Goal: Task Accomplishment & Management: Manage account settings

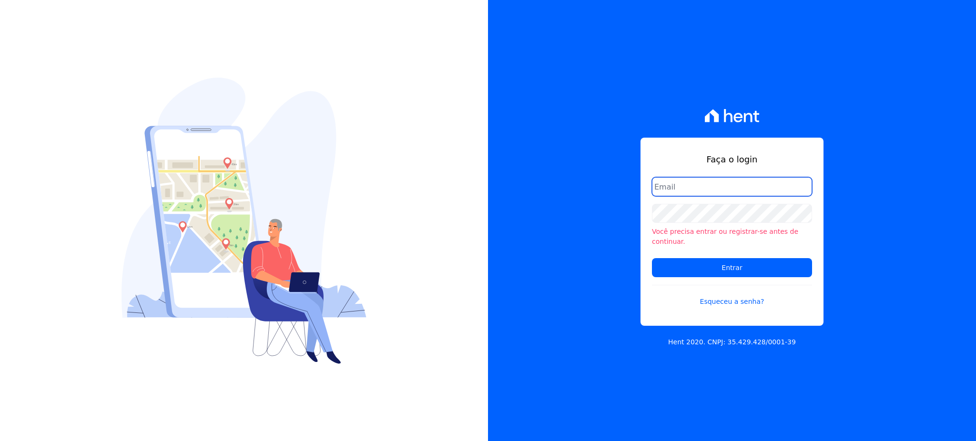
click at [681, 191] on input "email" at bounding box center [732, 186] width 160 height 19
type input "cobranca@construtorafarias.com.br"
click at [652, 258] on input "Entrar" at bounding box center [732, 267] width 160 height 19
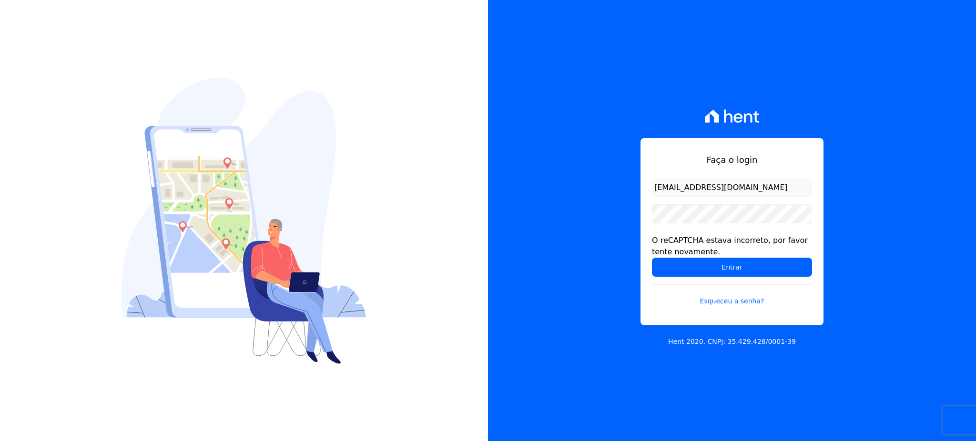
click at [683, 226] on form "cobranca@construtorafarias.com.br O reCAPTCHA estava incorreto, por favor tente…" at bounding box center [732, 248] width 160 height 140
click at [652, 258] on input "Entrar" at bounding box center [732, 267] width 160 height 19
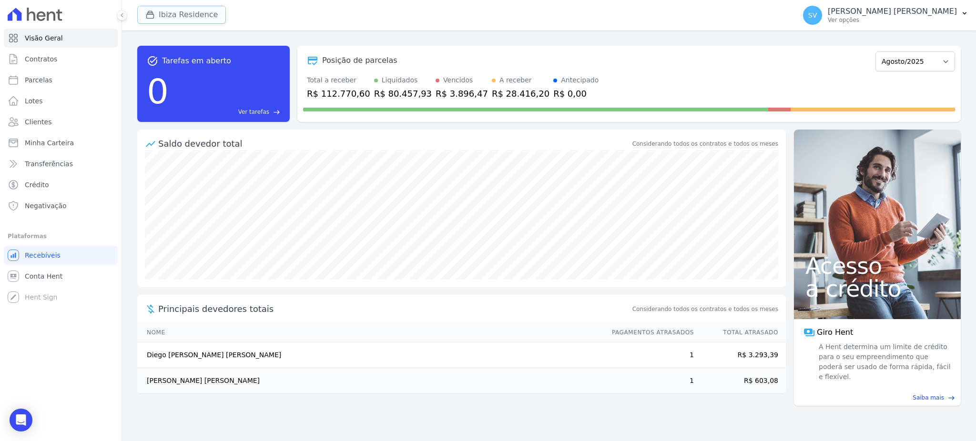
click at [168, 14] on button "Ibiza Residence" at bounding box center [181, 15] width 89 height 18
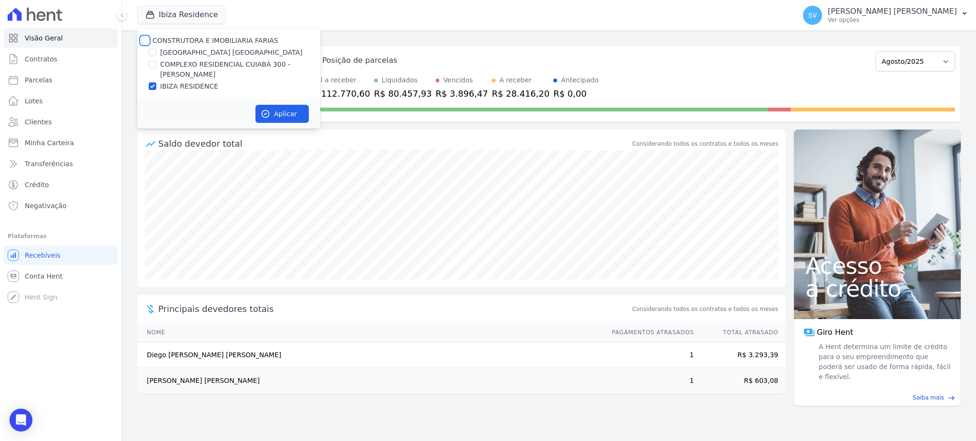
click at [143, 37] on input "CONSTRUTORA E IMOBILIARIA FARIAS" at bounding box center [145, 41] width 8 height 8
checkbox input "true"
click at [277, 115] on button "Aplicar" at bounding box center [281, 114] width 53 height 18
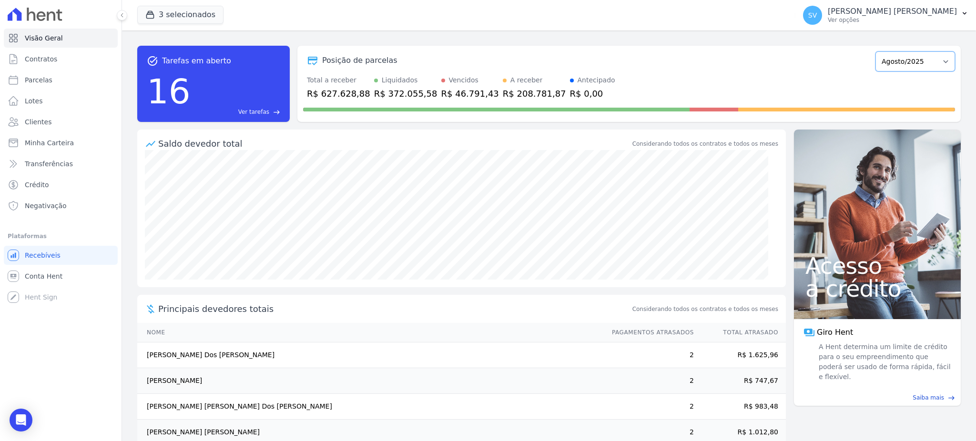
click at [920, 59] on select "Outubro/2022 Novembro/2022 Dezembro/2022 Janeiro/2023 Fevereiro/2023 Março/2023…" at bounding box center [915, 61] width 80 height 20
click at [910, 62] on select "Outubro/2022 Novembro/2022 Dezembro/2022 Janeiro/2023 Fevereiro/2023 Março/2023…" at bounding box center [915, 61] width 80 height 20
click at [910, 7] on p "[PERSON_NAME]" at bounding box center [891, 12] width 129 height 10
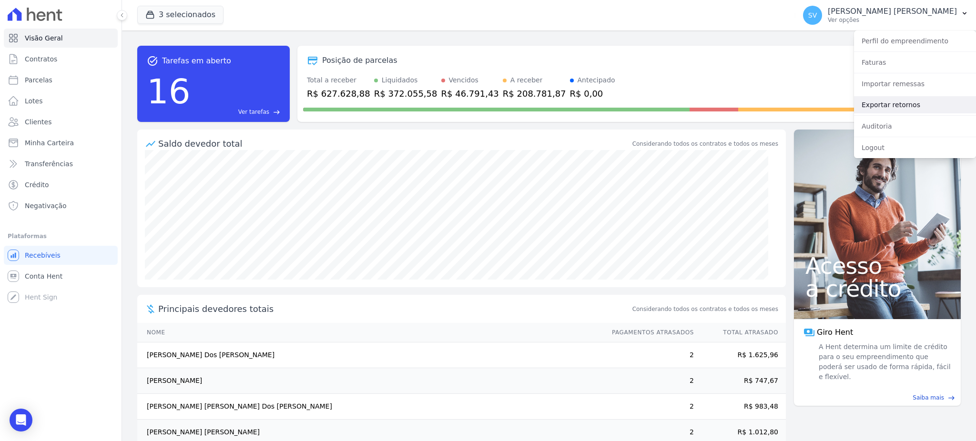
click at [886, 101] on link "Exportar retornos" at bounding box center [915, 104] width 122 height 17
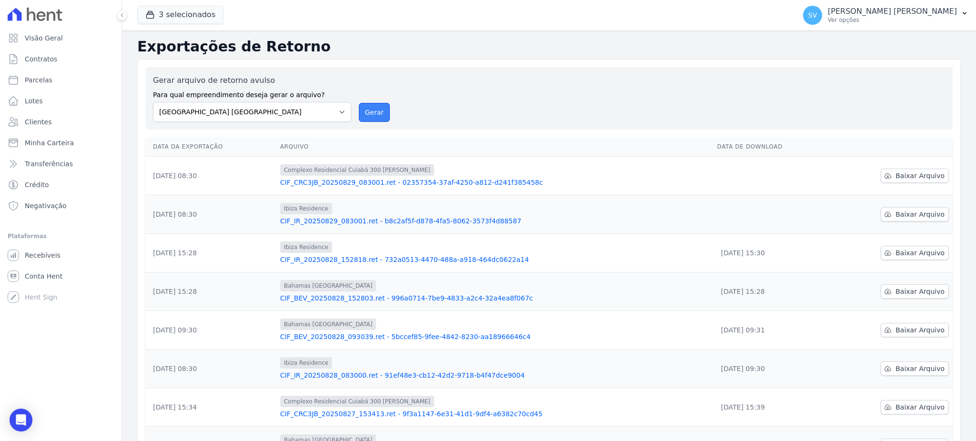
click at [384, 113] on button "Gerar" at bounding box center [374, 112] width 31 height 19
click at [405, 221] on link "CIF_IR_20250829_083001.ret - b8c2af5f-d878-4fa5-8062-3573f4d88587" at bounding box center [494, 221] width 429 height 10
click at [901, 218] on span "Baixar Arquivo" at bounding box center [919, 215] width 49 height 10
click at [394, 220] on link "CIF_IR_20250829_083001.ret - b8c2af5f-d878-4fa5-8062-3573f4d88587" at bounding box center [494, 221] width 429 height 10
click at [448, 181] on link "CIF_CRC3JB_20250829_083001.ret - 02357354-37af-4250-a812-d241f385458c" at bounding box center [494, 183] width 429 height 10
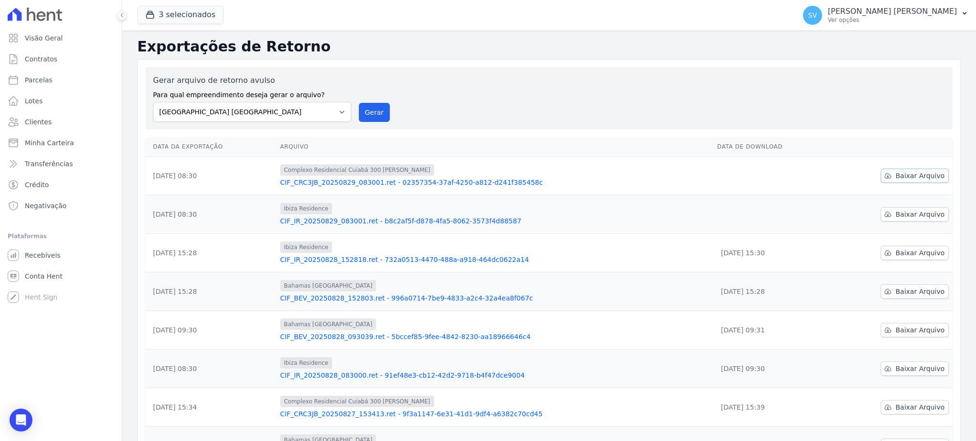
click at [917, 174] on span "Baixar Arquivo" at bounding box center [919, 176] width 49 height 10
click at [45, 59] on span "Contratos" at bounding box center [41, 59] width 32 height 10
click at [34, 85] on link "Parcelas" at bounding box center [61, 79] width 114 height 19
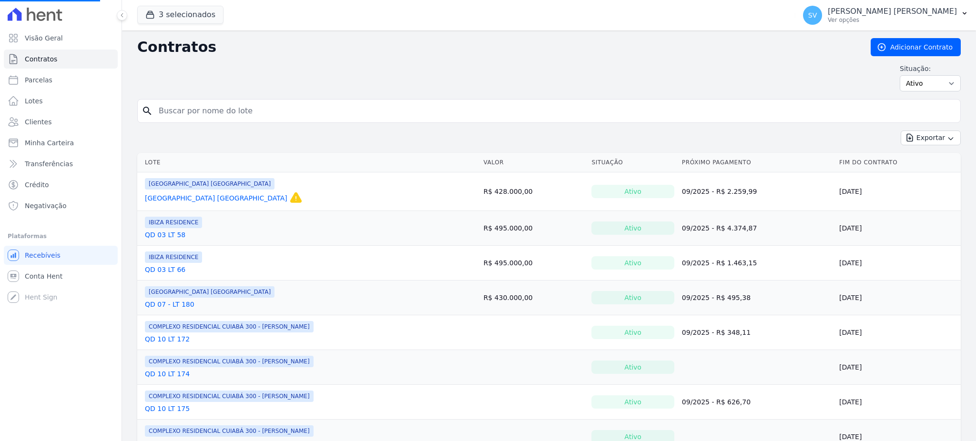
select select
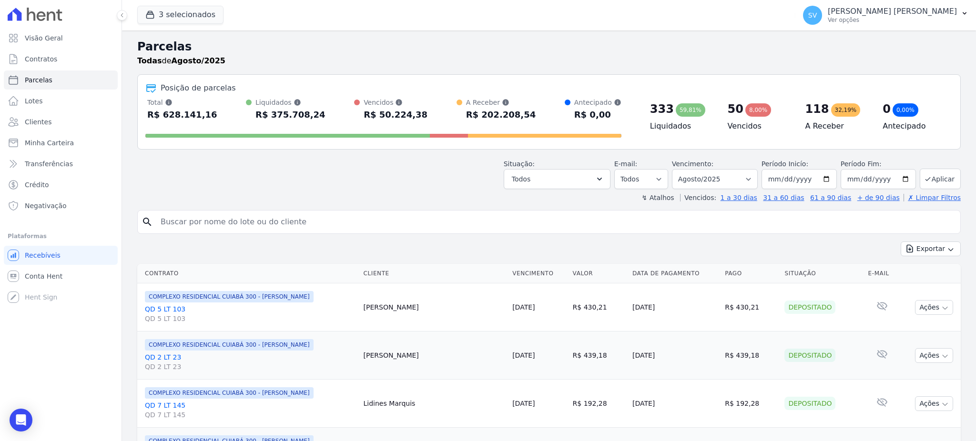
click at [305, 214] on input "search" at bounding box center [555, 221] width 801 height 19
paste input "CLODOVEU HEITOR MACHADO NETO"
type input "CLODOVEU HEITOR MACHADO NETO"
select select
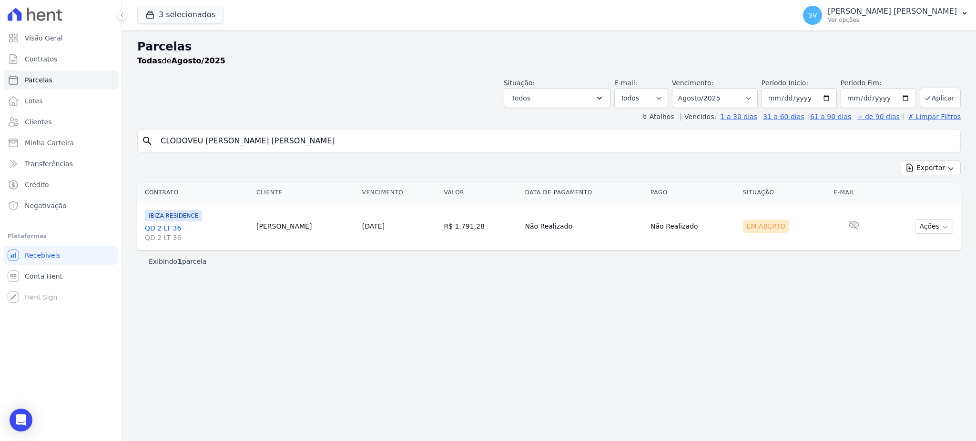
click at [946, 218] on td "Ações Ver boleto Antecipar Antecipação não disponível Enviar whatsapp É necessá…" at bounding box center [918, 226] width 83 height 48
click at [943, 221] on button "Ações" at bounding box center [934, 226] width 38 height 15
click at [160, 229] on link "QD 2 LT 36 QD 2 LT 36" at bounding box center [197, 232] width 104 height 19
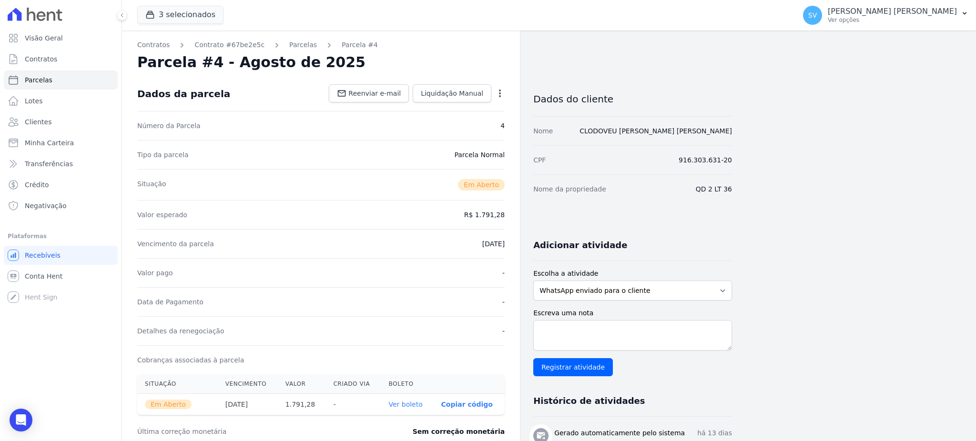
click at [500, 96] on icon "button" at bounding box center [500, 94] width 2 height 8
click at [448, 126] on link "Cancelar Cobrança" at bounding box center [459, 123] width 84 height 17
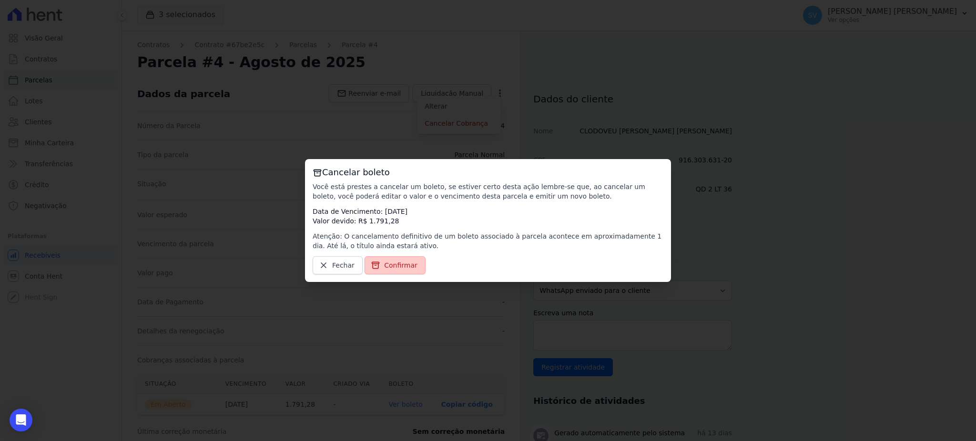
click at [379, 270] on link "Confirmar" at bounding box center [394, 265] width 61 height 18
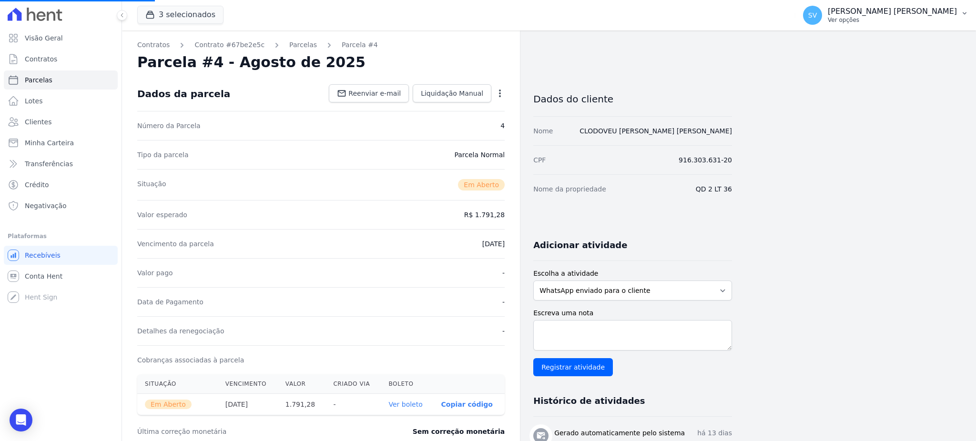
click at [872, 8] on p "[PERSON_NAME]" at bounding box center [891, 12] width 129 height 10
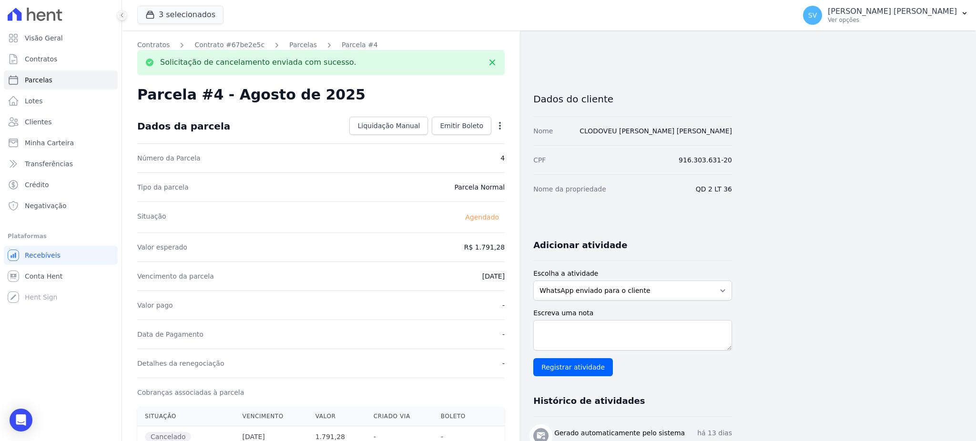
click at [886, 82] on div "Contratos Contrato #67be2e5c Parcelas Parcela #4 Solicitação de cancelamento en…" at bounding box center [541, 374] width 838 height 689
drag, startPoint x: 858, startPoint y: 11, endPoint x: 857, endPoint y: 16, distance: 4.9
click at [858, 12] on p "[PERSON_NAME]" at bounding box center [891, 12] width 129 height 10
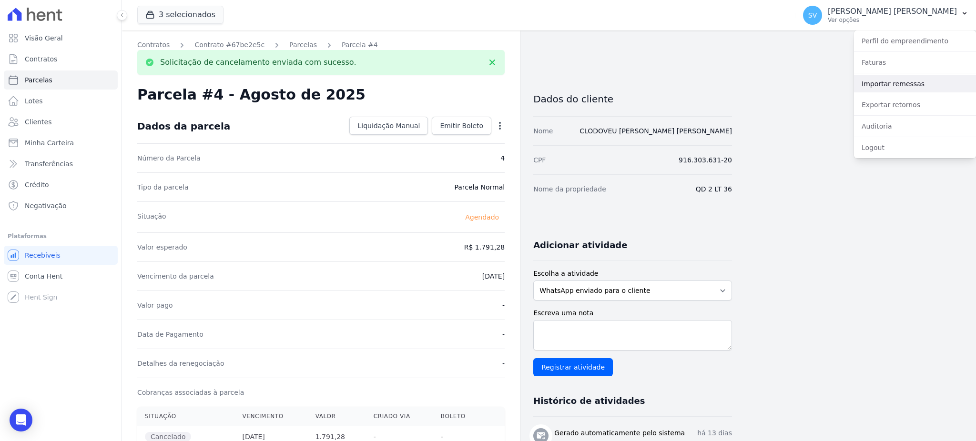
click at [896, 82] on link "Importar remessas" at bounding box center [915, 83] width 122 height 17
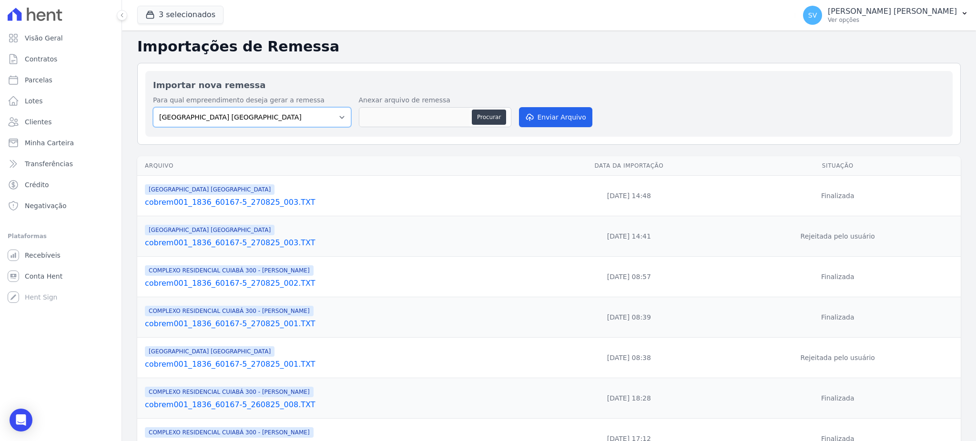
click at [331, 119] on select "BAHAMAS EAST VILLAGE COMPLEXO RESIDENCIAL CUIABÁ 300 - JOÃO DE BARRO IBIZA RESI…" at bounding box center [252, 117] width 198 height 20
click at [335, 114] on select "BAHAMAS EAST VILLAGE COMPLEXO RESIDENCIAL CUIABÁ 300 - JOÃO DE BARRO IBIZA RESI…" at bounding box center [252, 117] width 198 height 20
click at [343, 113] on select "BAHAMAS EAST VILLAGE COMPLEXO RESIDENCIAL CUIABÁ 300 - JOÃO DE BARRO IBIZA RESI…" at bounding box center [252, 117] width 198 height 20
select select "73a372cd-5640-41c8-aaea-11bd74619c10"
click at [153, 107] on select "BAHAMAS EAST VILLAGE COMPLEXO RESIDENCIAL CUIABÁ 300 - JOÃO DE BARRO IBIZA RESI…" at bounding box center [252, 117] width 198 height 20
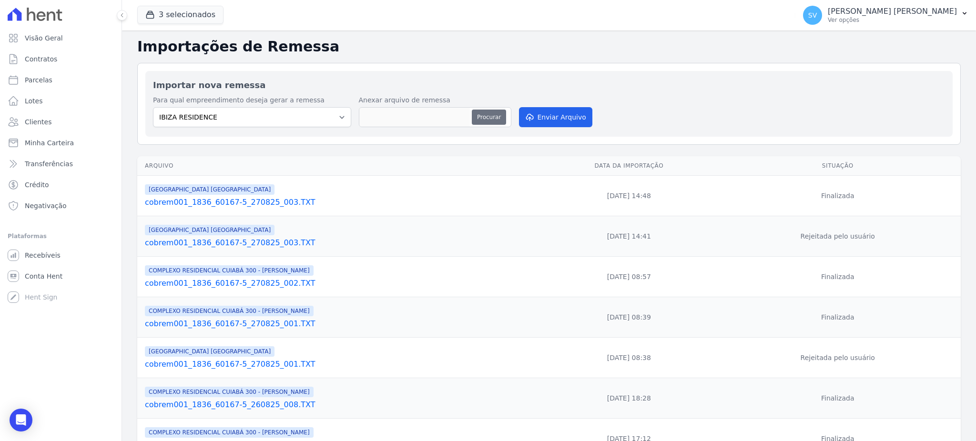
click at [489, 111] on button "Procurar" at bounding box center [489, 117] width 34 height 15
type input "cobrem001_1836_60167-5_290825_002.TXT"
click at [553, 118] on button "Enviar Arquivo" at bounding box center [555, 117] width 73 height 20
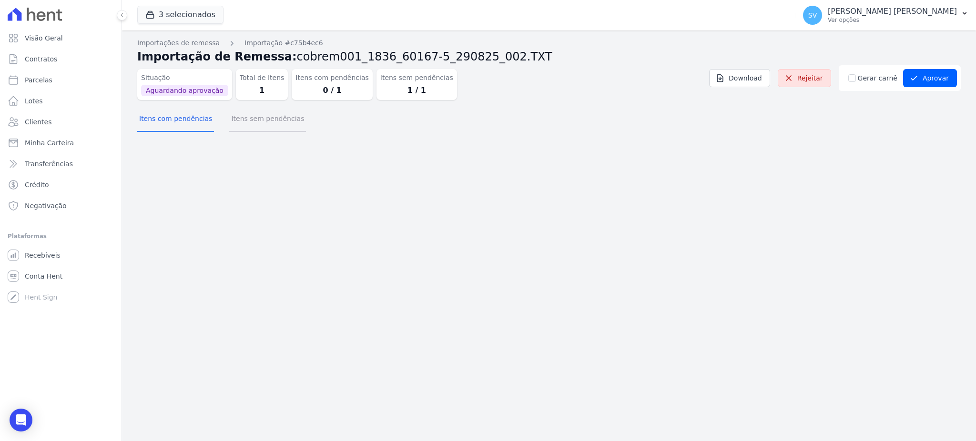
drag, startPoint x: 248, startPoint y: 120, endPoint x: 256, endPoint y: 121, distance: 7.8
click at [249, 119] on button "Itens sem pendências" at bounding box center [267, 119] width 77 height 25
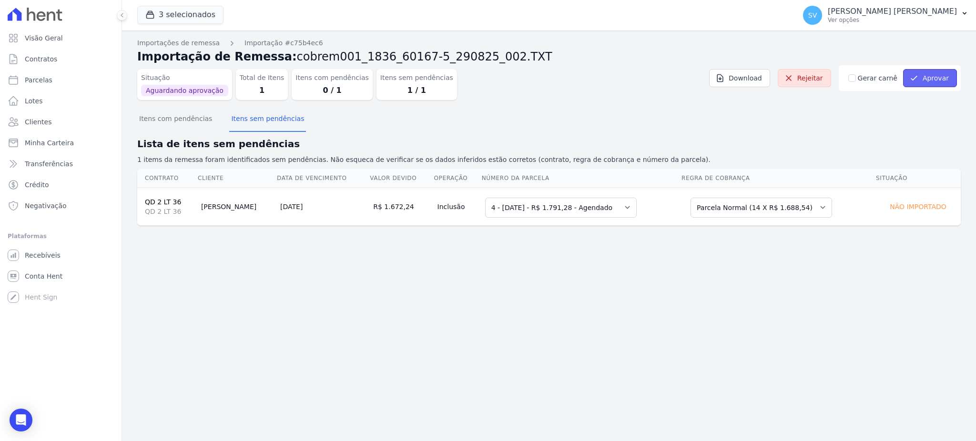
click at [941, 76] on button "Aprovar" at bounding box center [930, 78] width 54 height 18
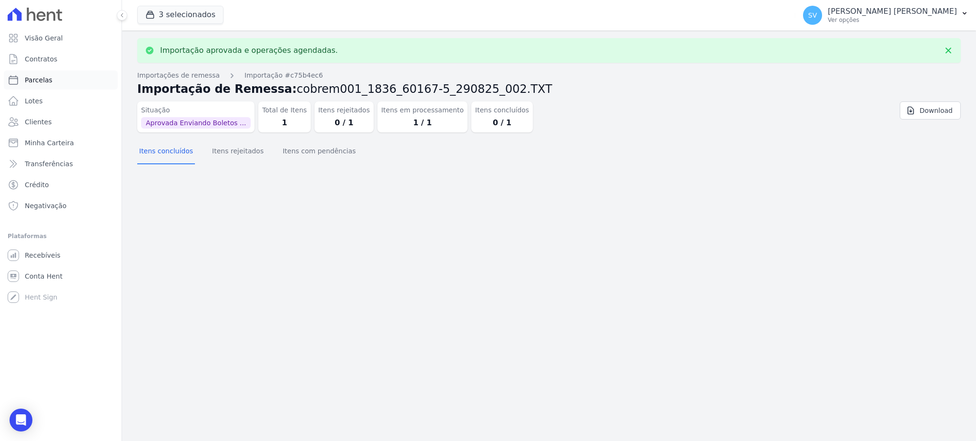
click at [40, 80] on span "Parcelas" at bounding box center [39, 80] width 28 height 10
select select
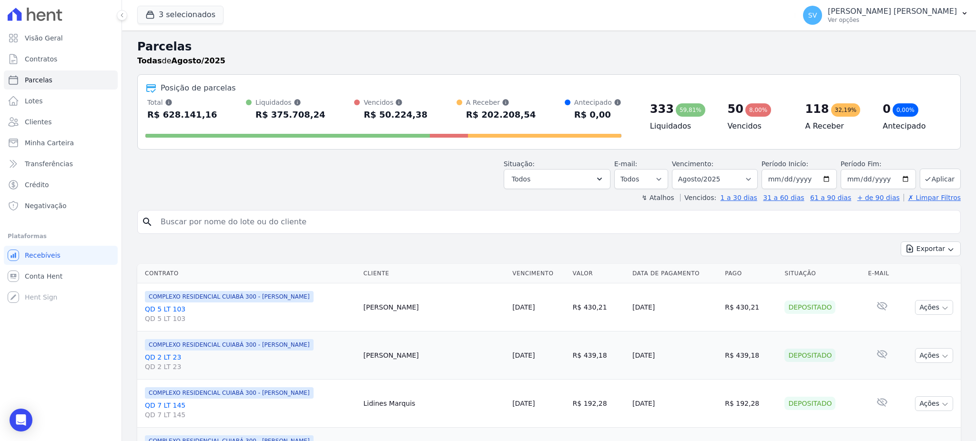
click at [281, 217] on input "search" at bounding box center [555, 221] width 801 height 19
paste input "CLODOVEU HEITOR MACHADO NETO"
type input "CLODOVEU HEITOR MACHADO NETO"
select select
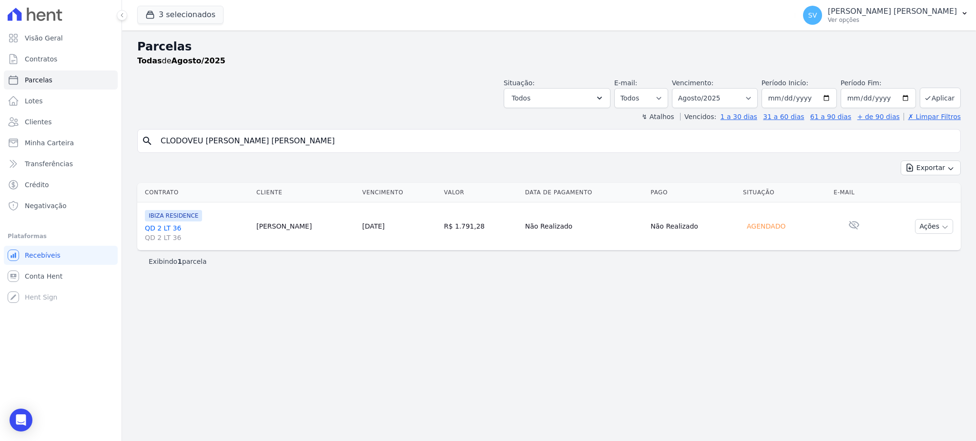
drag, startPoint x: 343, startPoint y: 155, endPoint x: 343, endPoint y: 150, distance: 5.7
click at [343, 152] on div "search CLODOVEU HEITOR MACHADO NETO Exportar Exportar PDF Exportar CSV Contrato…" at bounding box center [548, 200] width 823 height 143
click at [343, 149] on input "CLODOVEU HEITOR MACHADO NETO" at bounding box center [555, 140] width 801 height 19
select select
click at [336, 140] on input "CLODOVEU HEITOR MACHADO NETO" at bounding box center [555, 140] width 801 height 19
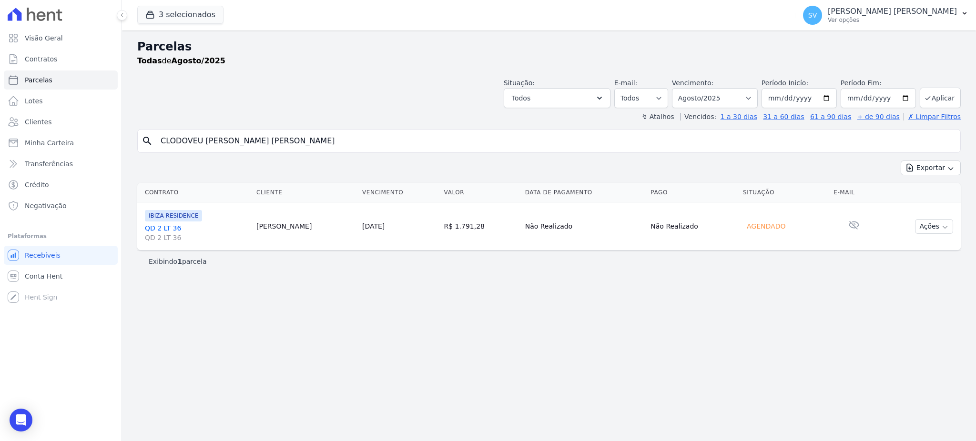
select select
click at [333, 140] on input "CLODOVEU HEITOR MACHADO NETO" at bounding box center [555, 140] width 801 height 19
click at [941, 226] on icon "button" at bounding box center [945, 227] width 8 height 8
click at [916, 249] on link "Ver boleto" at bounding box center [929, 249] width 91 height 18
